Goal: Information Seeking & Learning: Learn about a topic

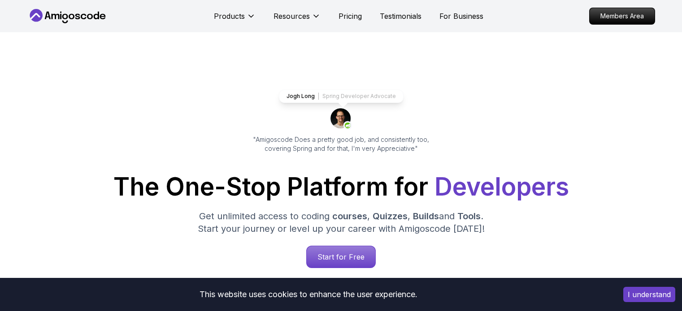
click at [642, 300] on button "I understand" at bounding box center [649, 294] width 52 height 15
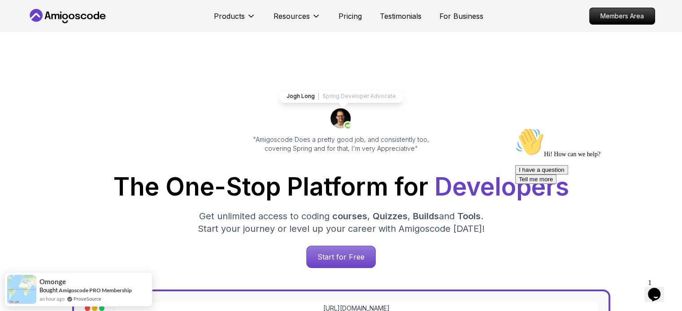
scroll to position [95, 0]
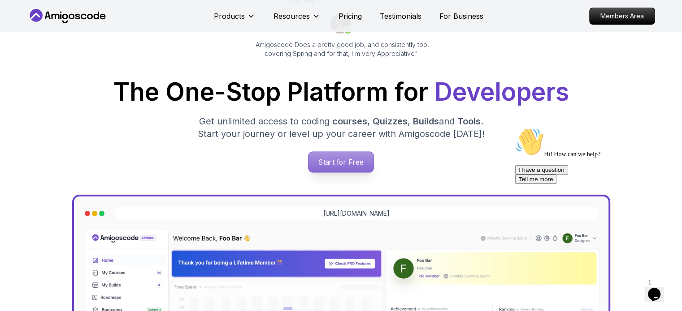
click at [334, 164] on p "Start for Free" at bounding box center [340, 162] width 65 height 21
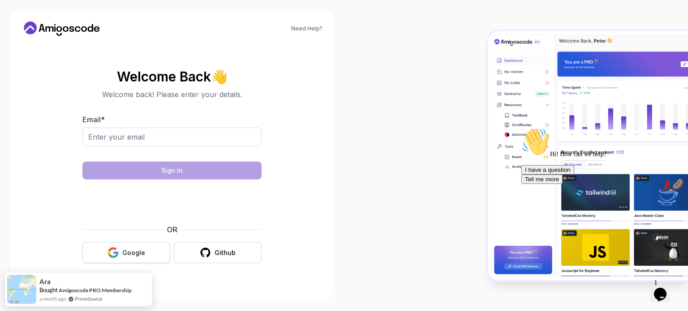
click at [140, 250] on div "Google" at bounding box center [133, 253] width 23 height 9
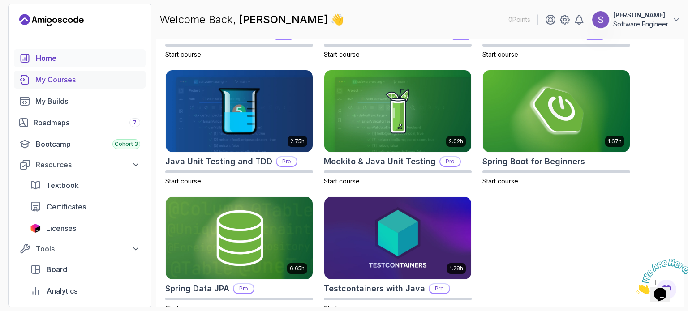
click at [54, 80] on div "My Courses" at bounding box center [87, 79] width 105 height 11
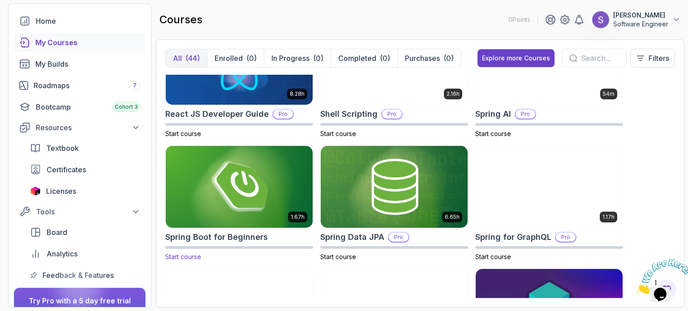
scroll to position [1411, 0]
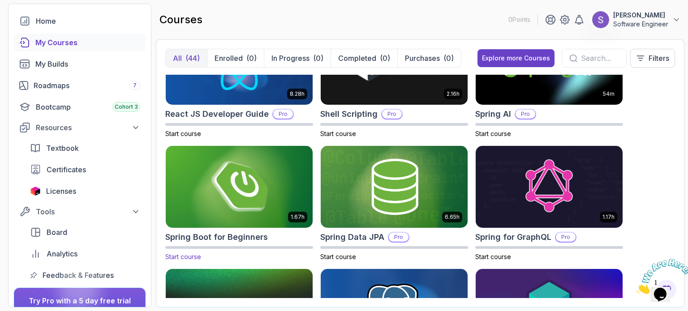
click at [210, 198] on img at bounding box center [239, 187] width 154 height 86
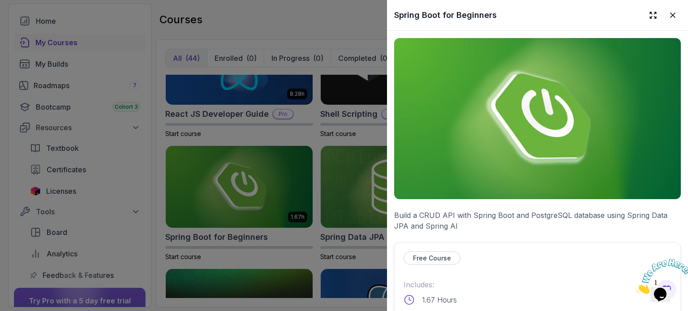
click at [222, 173] on div at bounding box center [344, 155] width 688 height 311
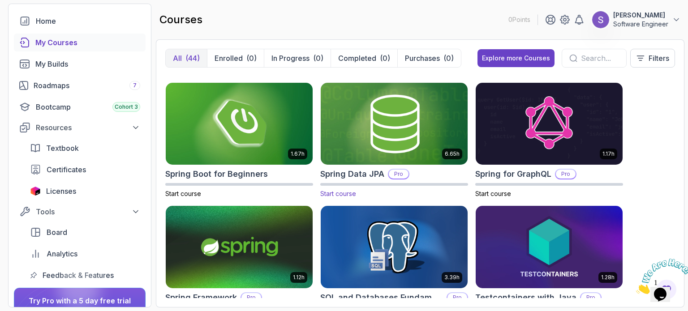
scroll to position [1474, 0]
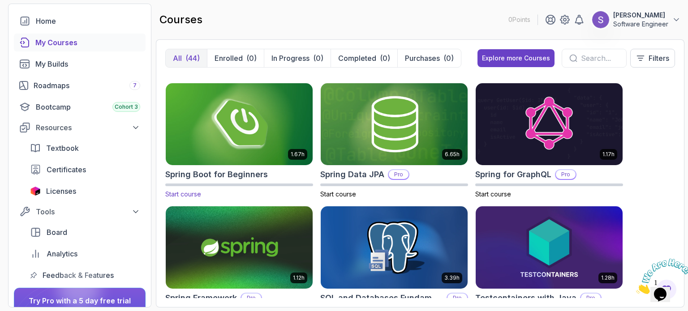
click at [238, 116] on img at bounding box center [239, 124] width 154 height 86
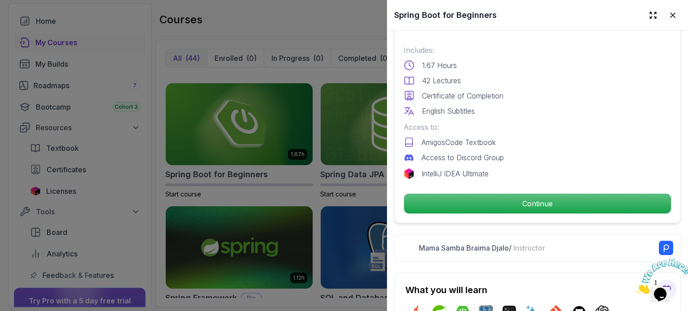
scroll to position [236, 0]
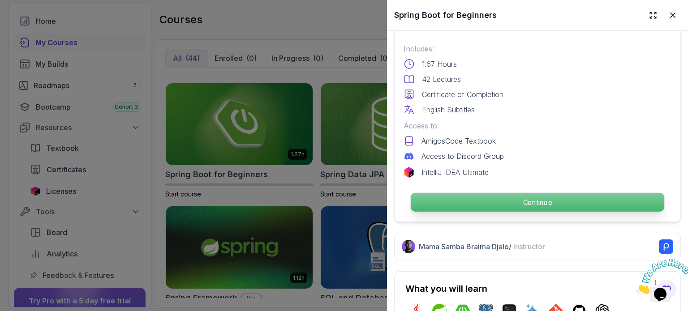
click at [537, 198] on p "Continue" at bounding box center [538, 202] width 254 height 19
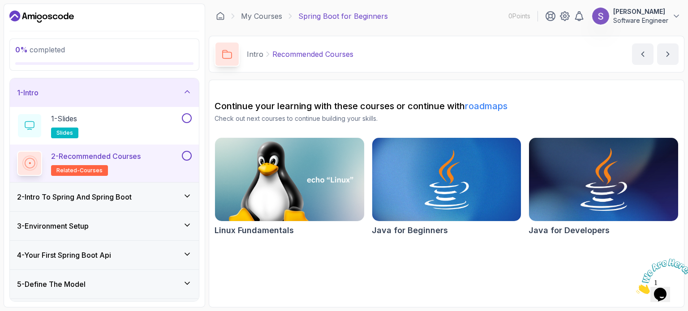
click at [586, 198] on img at bounding box center [604, 180] width 156 height 88
click at [156, 195] on div "2 - Intro To Spring And Spring Boot" at bounding box center [104, 197] width 175 height 11
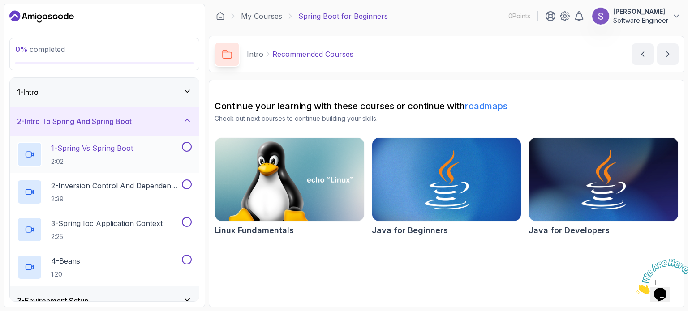
click at [90, 152] on p "1 - Spring Vs Spring Boot" at bounding box center [92, 148] width 82 height 11
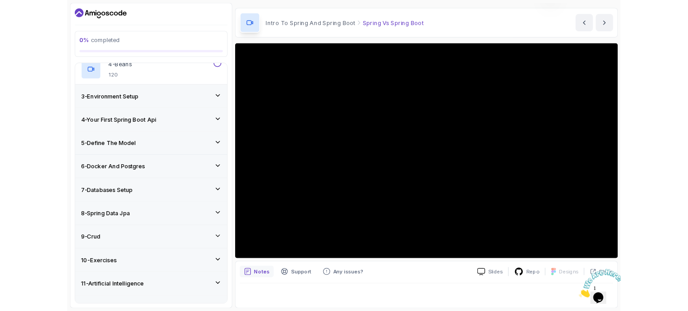
scroll to position [26, 0]
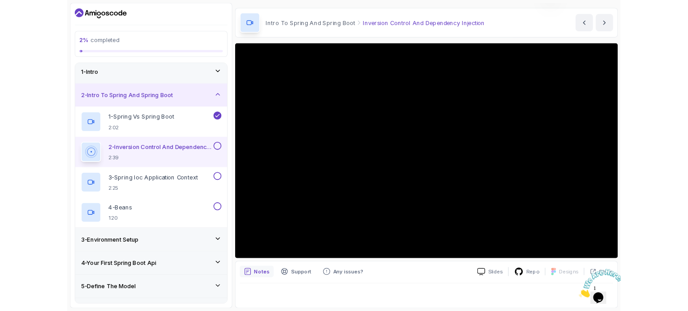
scroll to position [26, 0]
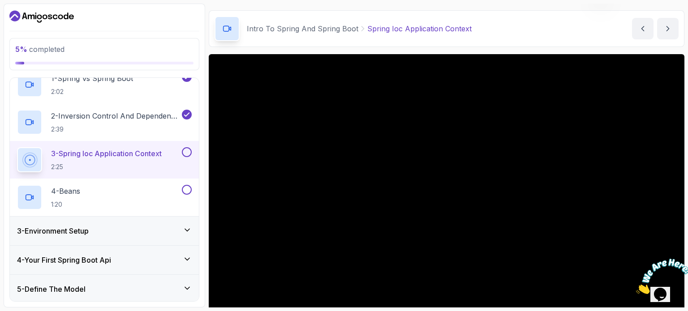
scroll to position [62, 0]
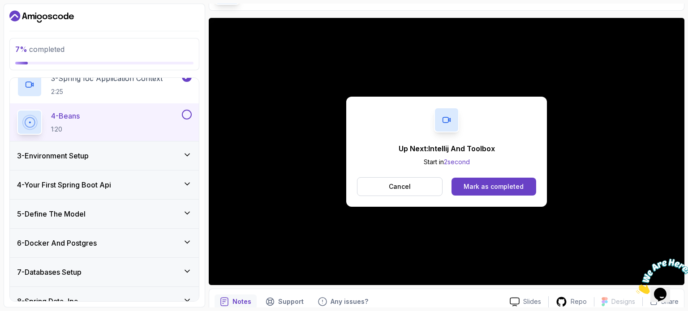
scroll to position [147, 0]
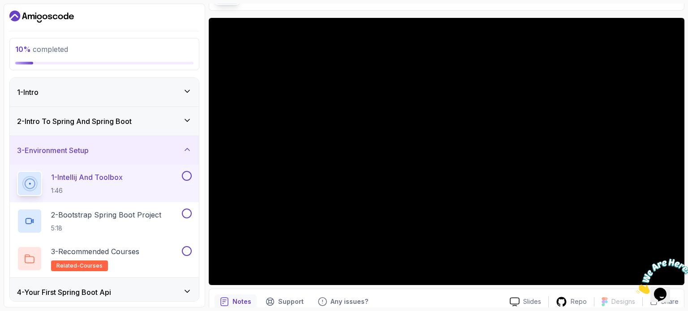
scroll to position [237, 0]
